Goal: Transaction & Acquisition: Subscribe to service/newsletter

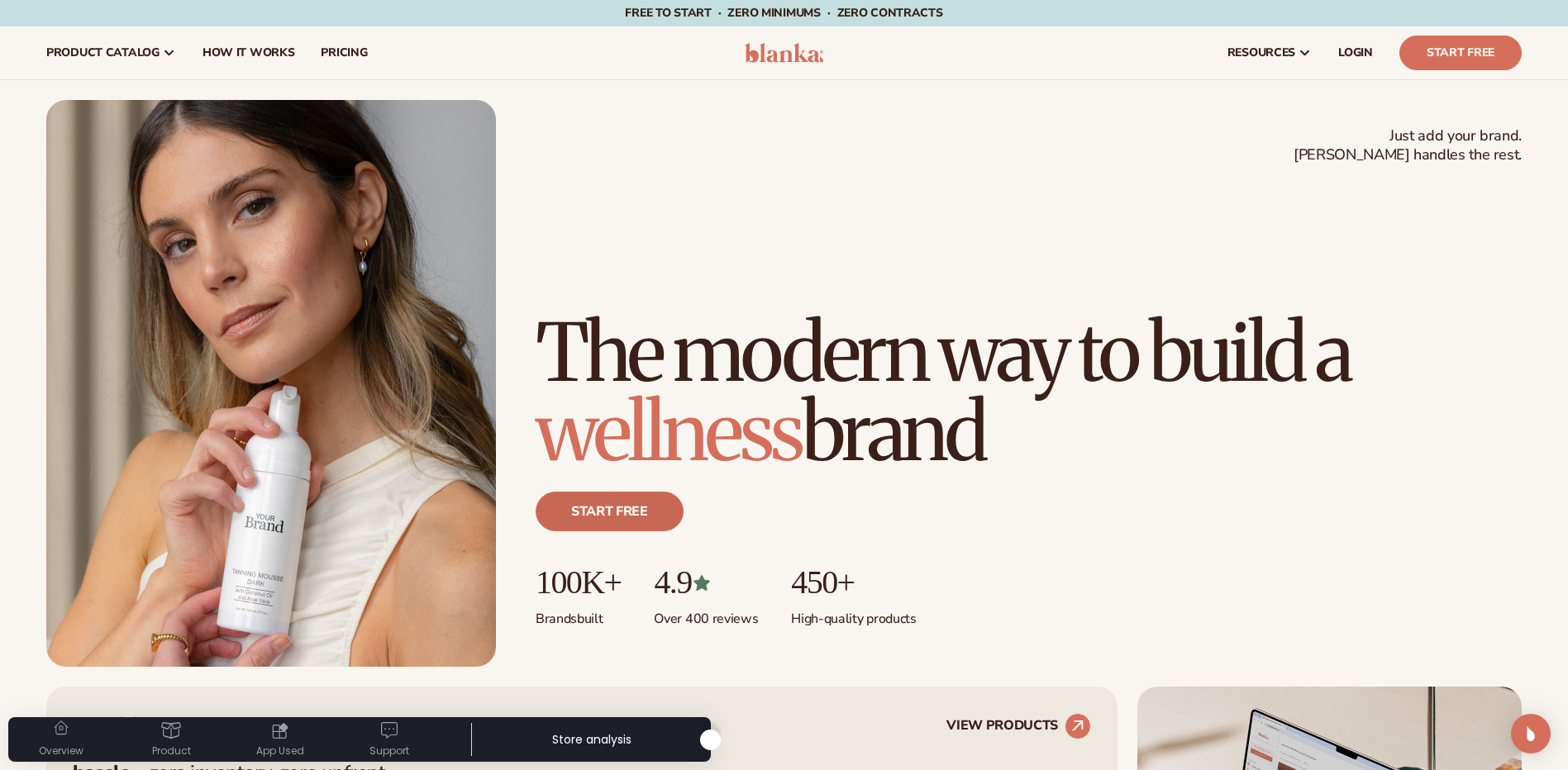
click at [636, 507] on link "Start free" at bounding box center [610, 511] width 148 height 40
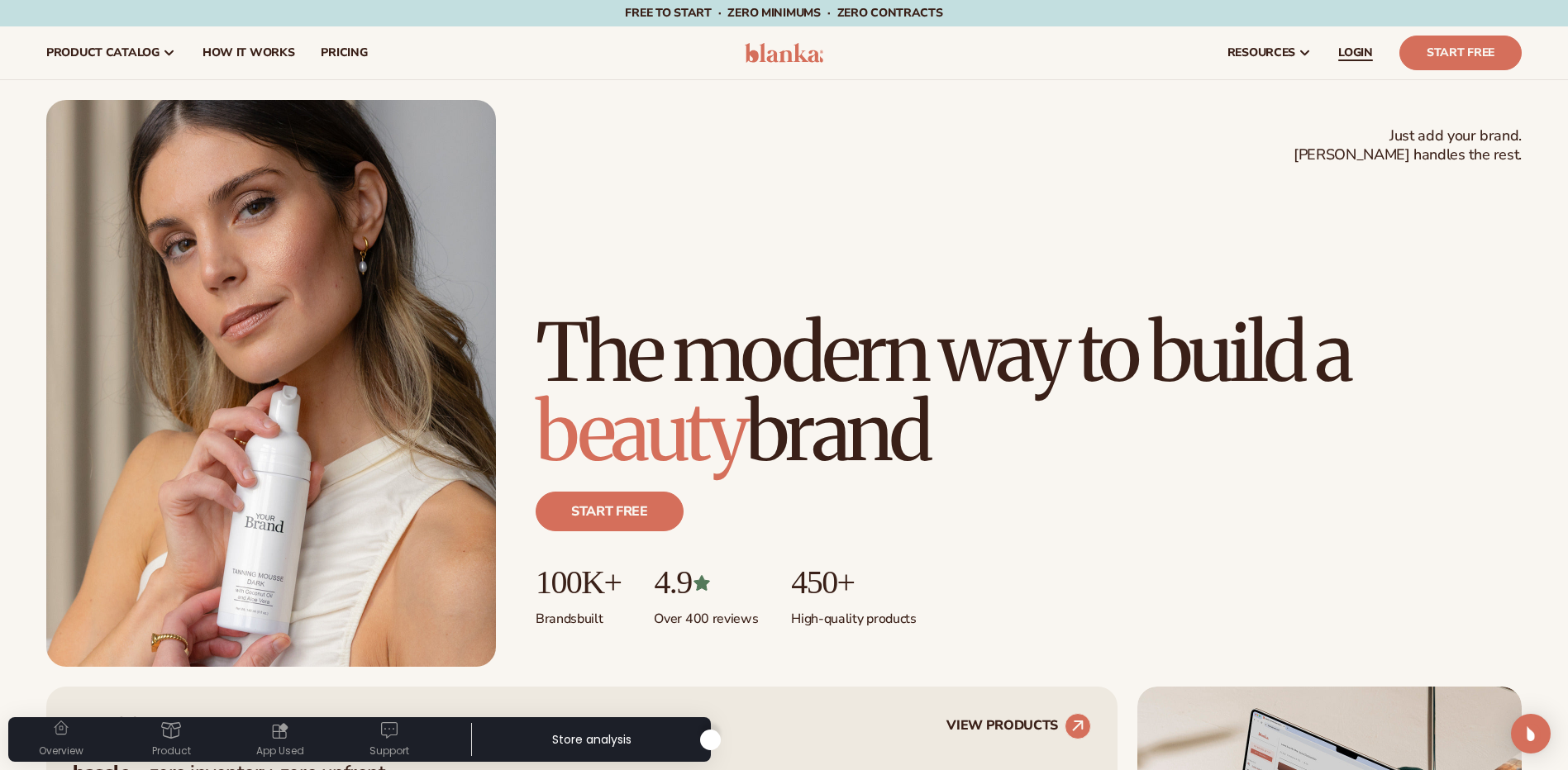
click at [1359, 59] on span "LOGIN" at bounding box center [1356, 53] width 35 height 13
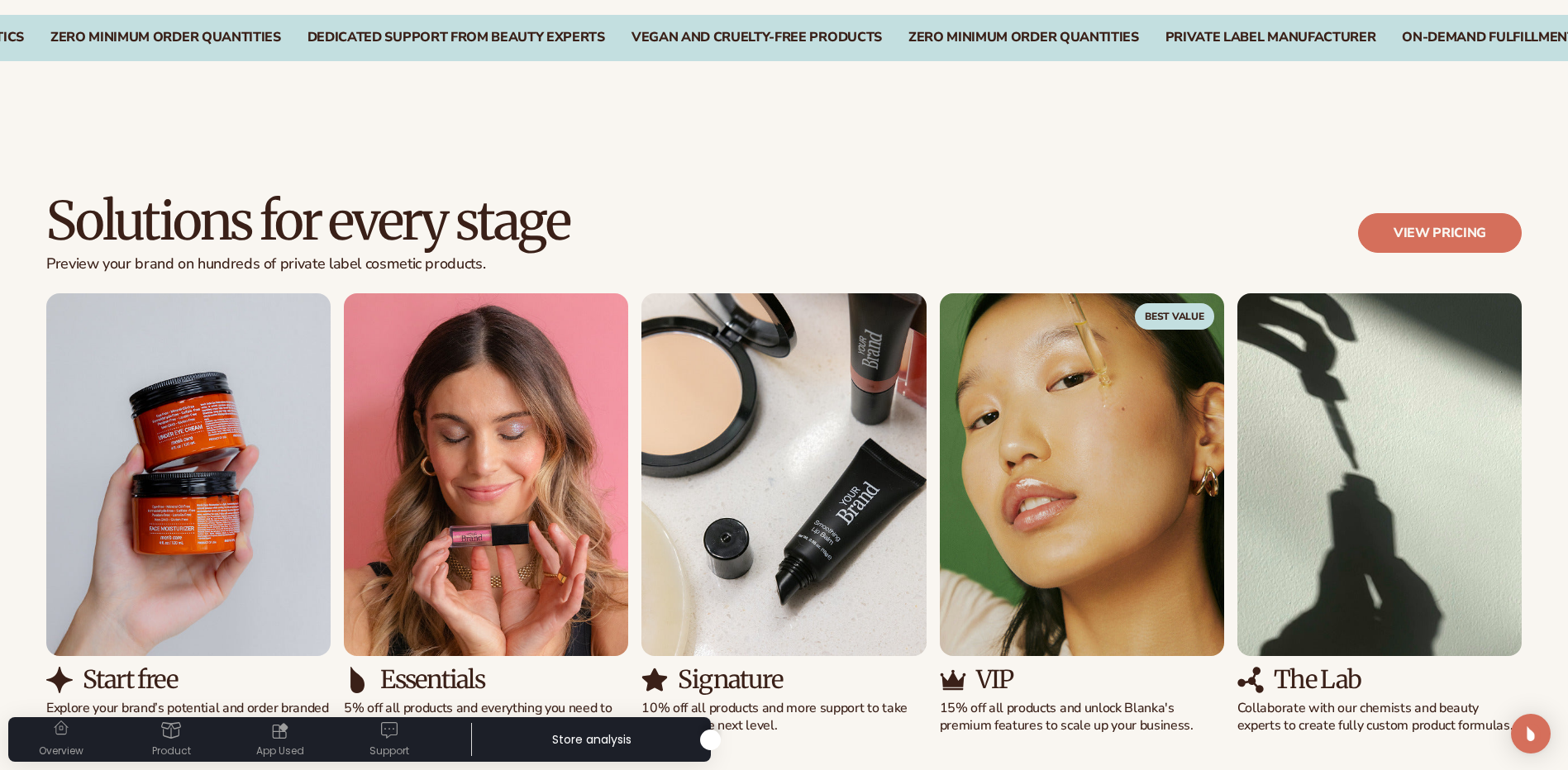
scroll to position [1404, 0]
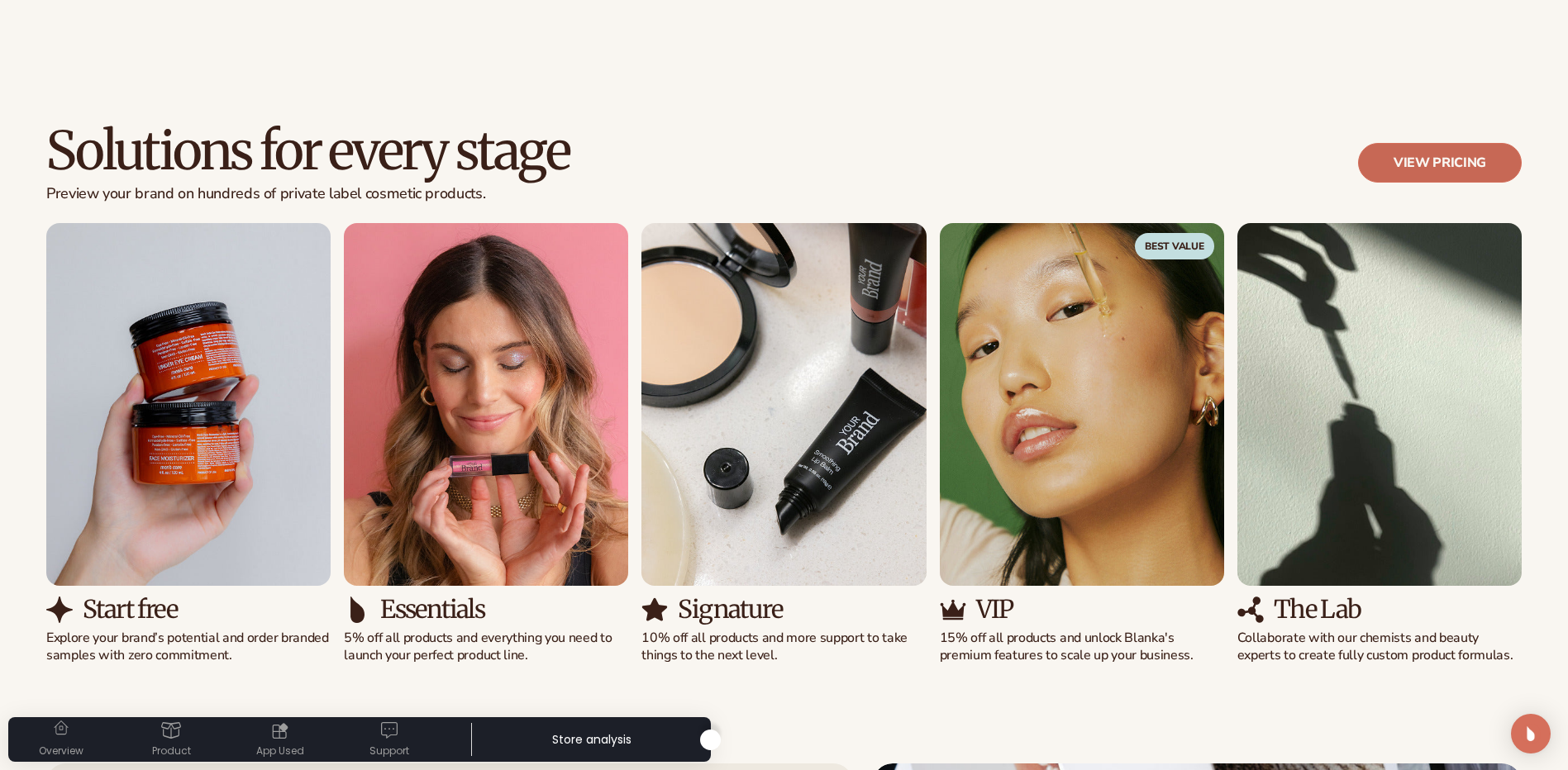
click at [1421, 161] on link "View pricing" at bounding box center [1440, 163] width 164 height 40
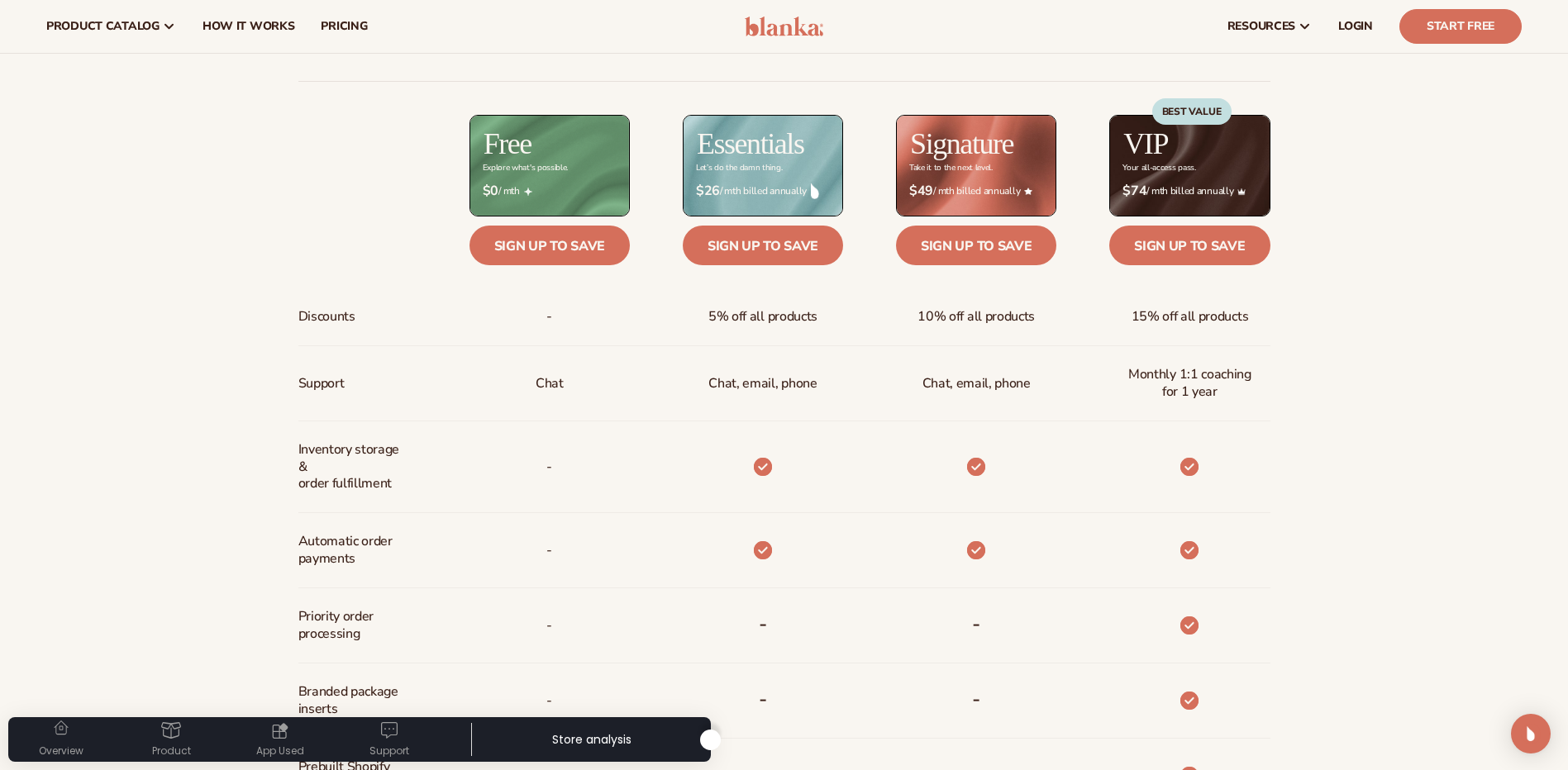
scroll to position [743, 0]
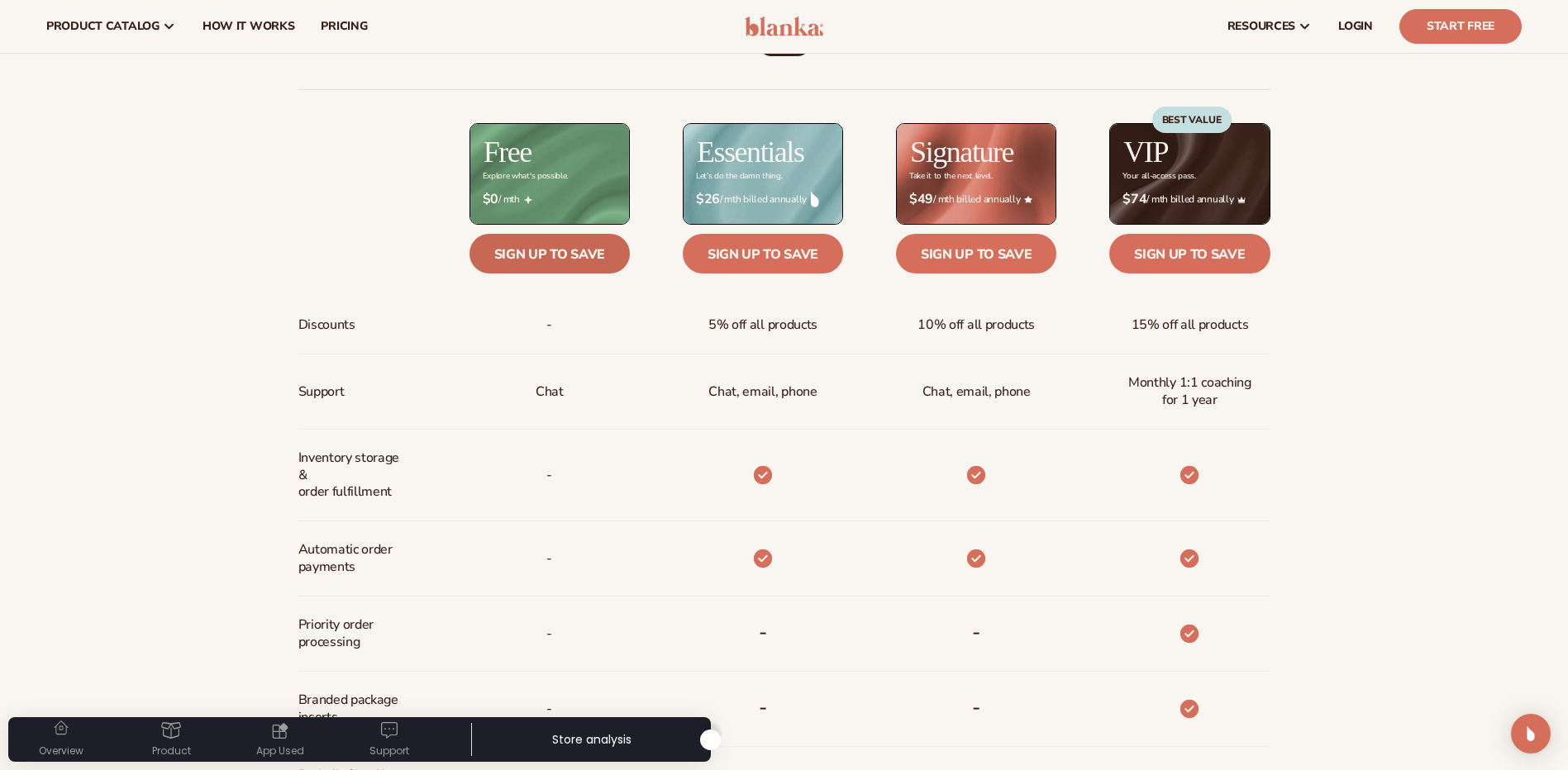
click at [535, 261] on link "Sign up to save" at bounding box center [549, 254] width 160 height 40
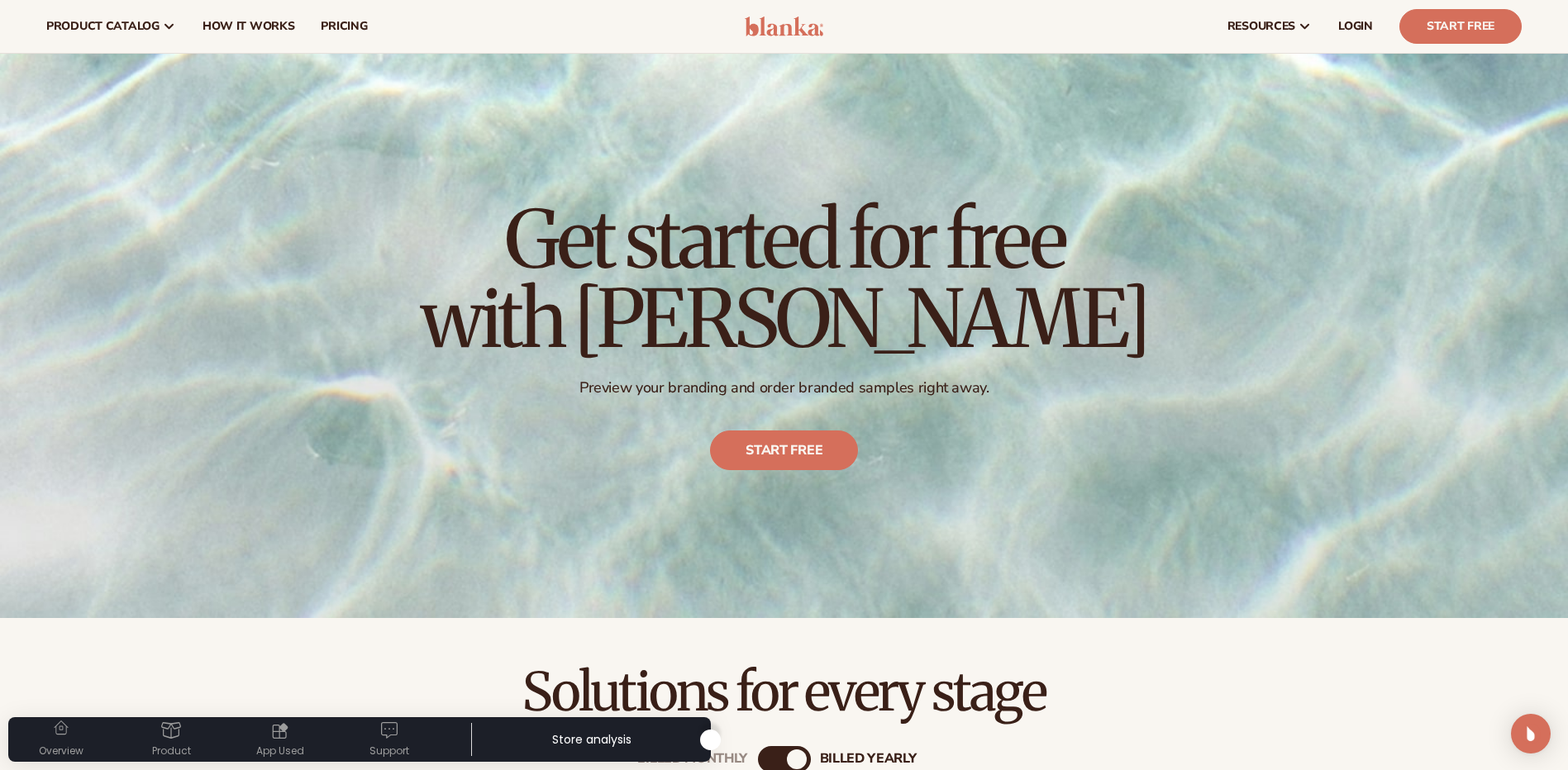
scroll to position [0, 0]
